Goal: Find specific page/section: Find specific page/section

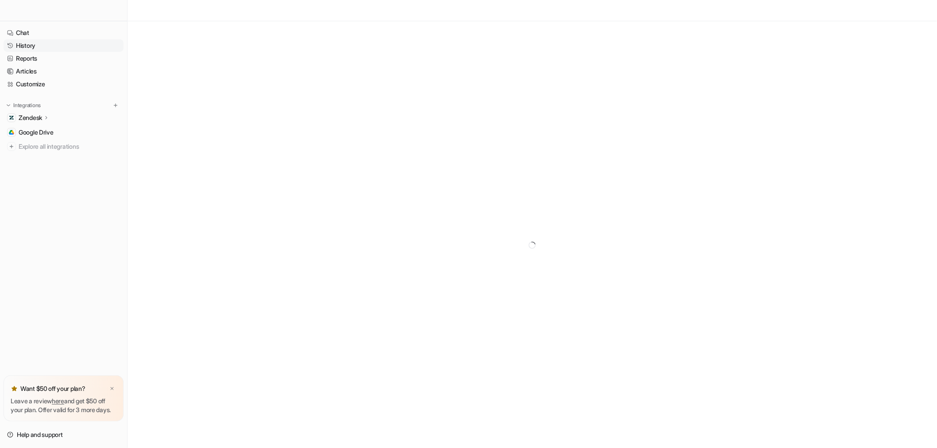
click at [36, 47] on link "History" at bounding box center [64, 45] width 120 height 12
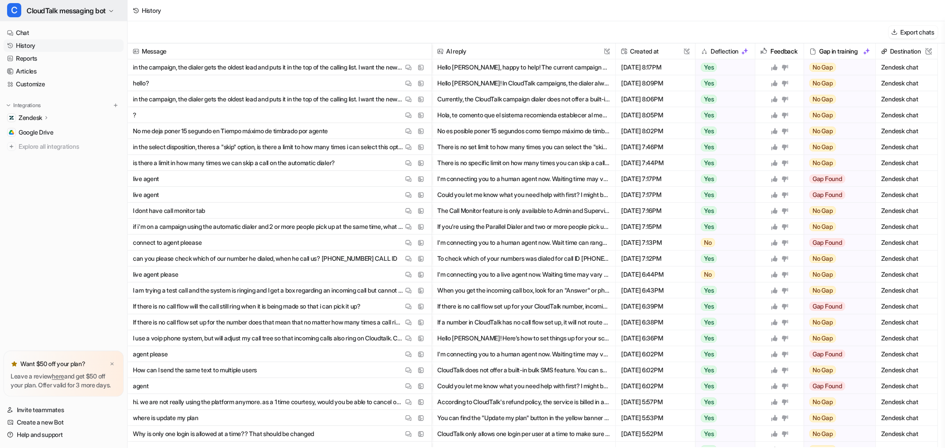
click at [41, 15] on span "CloudTalk messaging bot" at bounding box center [66, 10] width 79 height 12
